Goal: Obtain resource: Download file/media

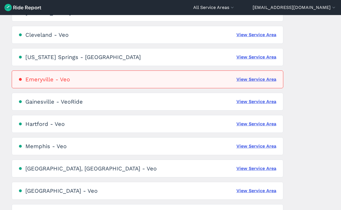
scroll to position [145, 0]
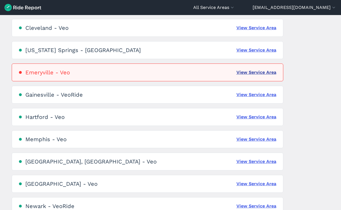
click at [254, 73] on link "View Service Area" at bounding box center [257, 72] width 40 height 7
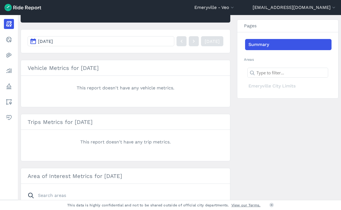
scroll to position [128, 0]
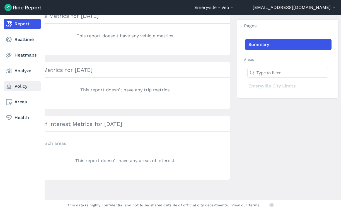
click at [25, 88] on link "Policy" at bounding box center [22, 86] width 37 height 10
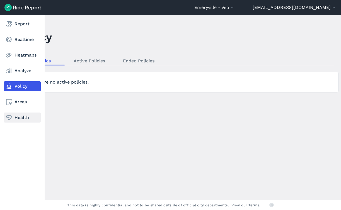
click at [21, 114] on link "Health" at bounding box center [22, 118] width 37 height 10
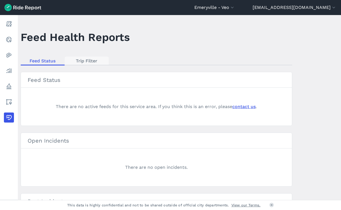
click at [83, 60] on link "Trip Filter" at bounding box center [87, 61] width 44 height 8
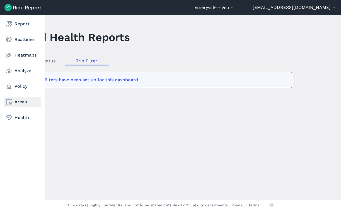
click at [14, 99] on link "Areas" at bounding box center [22, 102] width 37 height 10
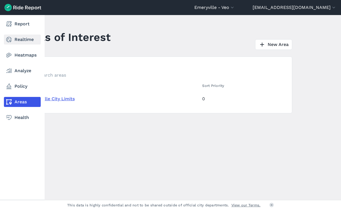
click at [20, 44] on link "Realtime" at bounding box center [22, 40] width 37 height 10
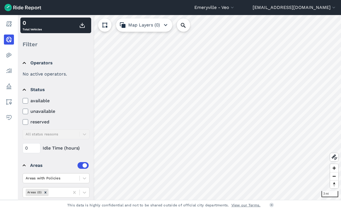
click at [17, 11] on header "[GEOGRAPHIC_DATA] - Veo All Service Areas [GEOGRAPHIC_DATA] - [GEOGRAPHIC_DATA]…" at bounding box center [170, 7] width 341 height 15
click at [19, 10] on img at bounding box center [22, 7] width 37 height 7
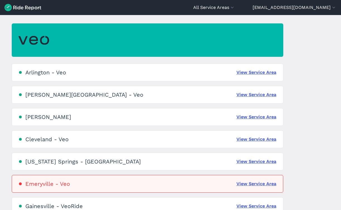
scroll to position [32, 0]
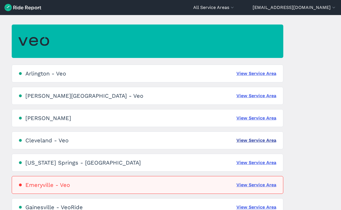
click at [258, 143] on link "View Service Area" at bounding box center [257, 140] width 40 height 7
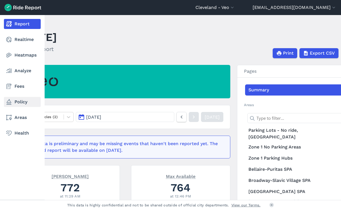
click at [24, 105] on link "Policy" at bounding box center [22, 102] width 37 height 10
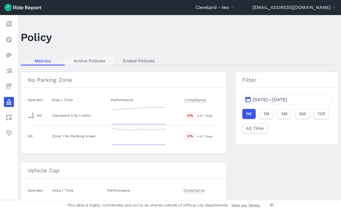
click at [100, 62] on link "Active Policies" at bounding box center [89, 61] width 49 height 8
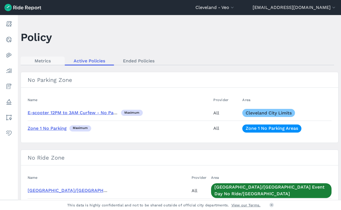
click at [49, 61] on link "Metrics" at bounding box center [43, 61] width 44 height 8
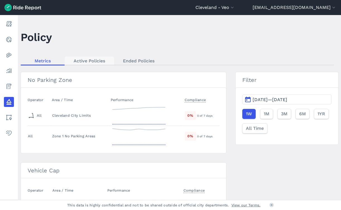
click at [86, 62] on link "Active Policies" at bounding box center [89, 61] width 49 height 8
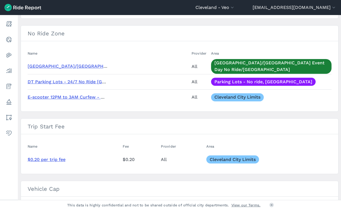
scroll to position [181, 0]
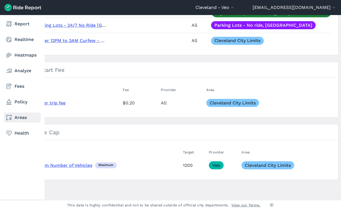
click at [21, 118] on link "Areas" at bounding box center [22, 118] width 37 height 10
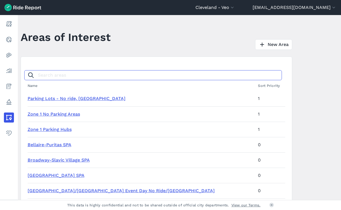
click at [85, 80] on input "Search areas" at bounding box center [153, 75] width 258 height 10
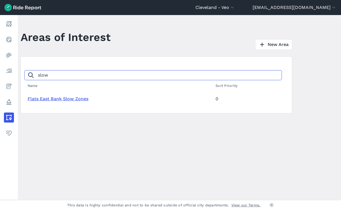
type input "slow"
click at [70, 100] on link "Flats East Bank Slow Zones" at bounding box center [58, 98] width 61 height 5
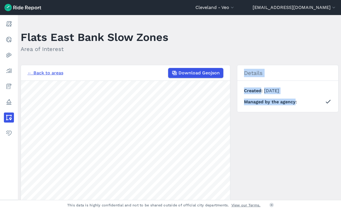
drag, startPoint x: 255, startPoint y: 159, endPoint x: 264, endPoint y: 126, distance: 34.6
click at [264, 127] on div "← Back to areas Download Geojson 500 ft Details Created [DATE] Managed by the a…" at bounding box center [180, 170] width 318 height 210
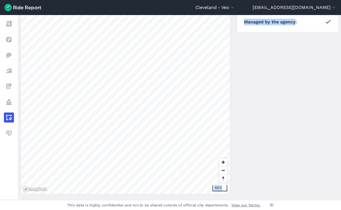
click at [270, 124] on div "← Back to areas Download Geojson 500 ft Details Created [DATE] Managed by the a…" at bounding box center [180, 90] width 318 height 210
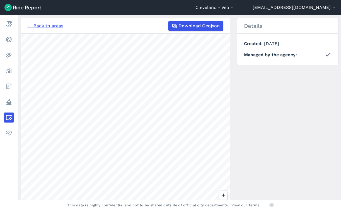
scroll to position [47, 0]
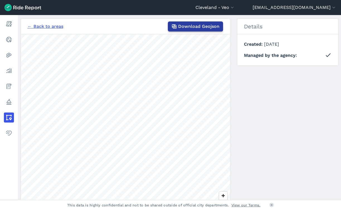
click at [189, 29] on span "Download Geojson" at bounding box center [198, 26] width 41 height 7
click at [32, 27] on link "← Back to areas" at bounding box center [46, 26] width 36 height 7
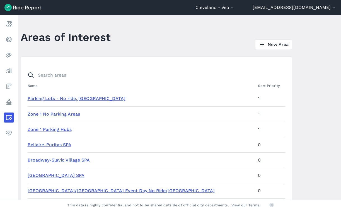
click at [85, 71] on input "Search areas" at bounding box center [153, 75] width 258 height 10
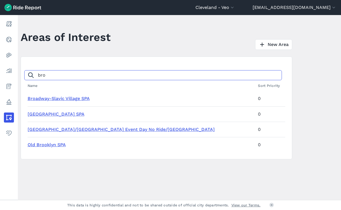
type input "bro"
click at [69, 130] on link "[GEOGRAPHIC_DATA]/[GEOGRAPHIC_DATA] Event Day No Ride/[GEOGRAPHIC_DATA]" at bounding box center [121, 129] width 187 height 5
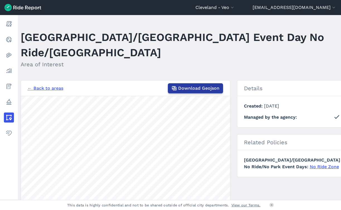
click at [178, 90] on span "Download Geojson" at bounding box center [198, 88] width 41 height 7
click at [59, 88] on link "← Back to areas" at bounding box center [46, 88] width 36 height 7
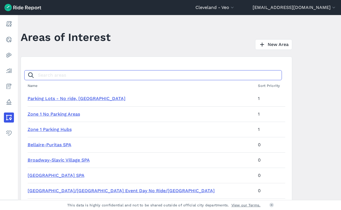
click at [79, 72] on input "Search areas" at bounding box center [153, 75] width 258 height 10
